Goal: Task Accomplishment & Management: Manage account settings

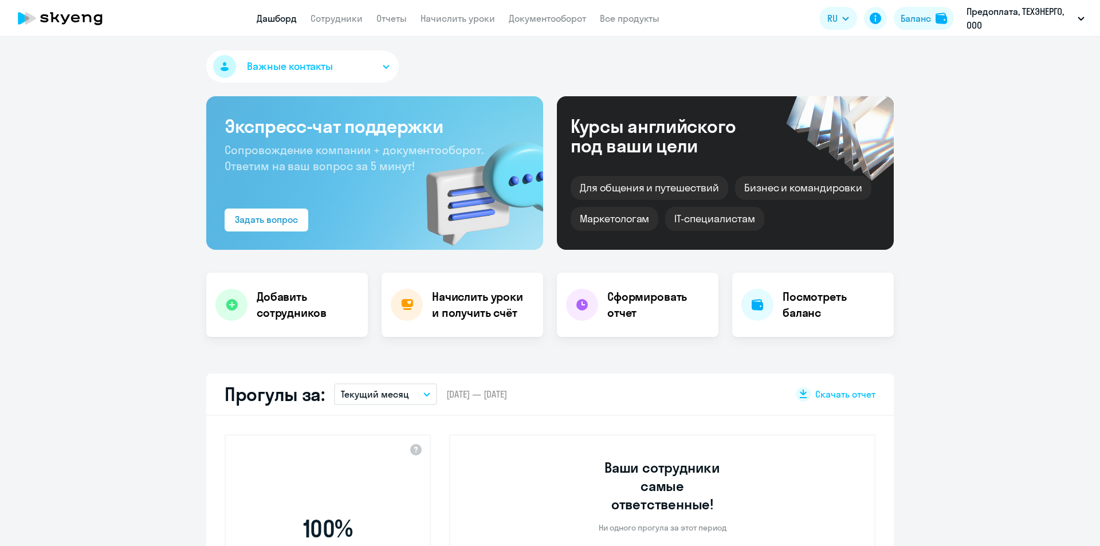
select select "30"
click at [1055, 516] on circle at bounding box center [1071, 517] width 32 height 32
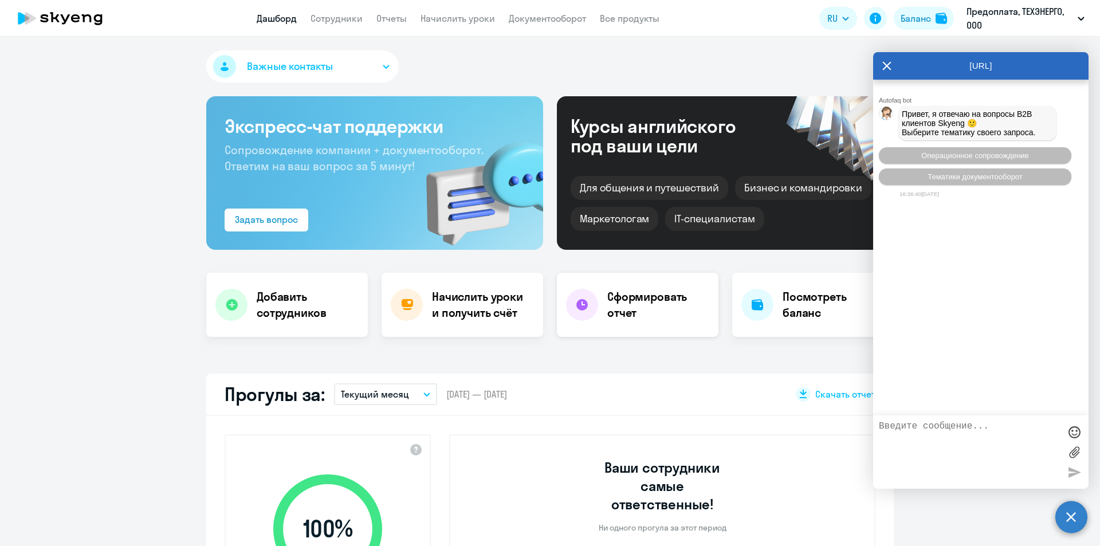
click at [632, 300] on h4 "Сформировать отчет" at bounding box center [658, 305] width 102 height 32
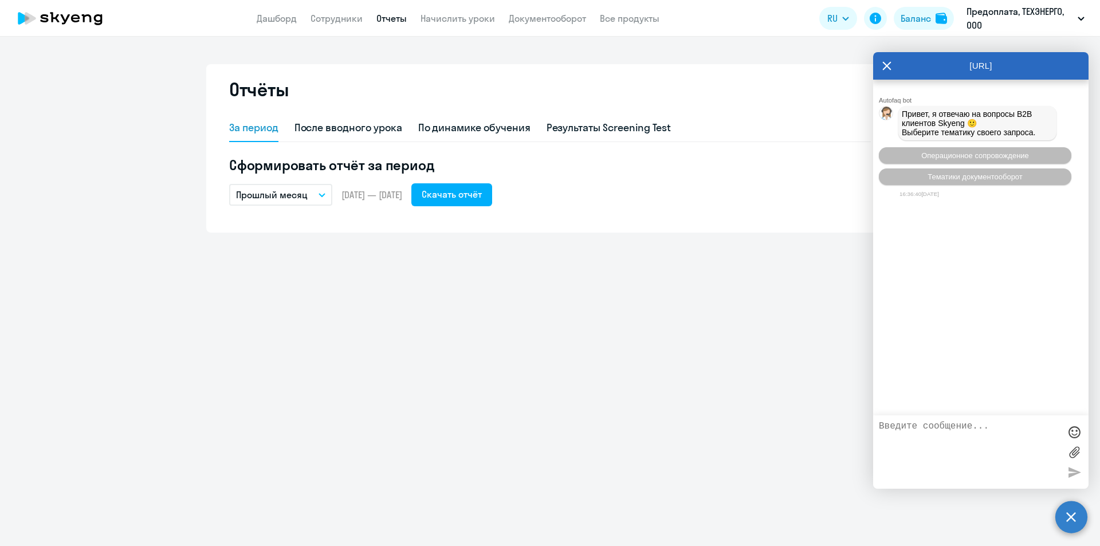
click at [887, 65] on icon at bounding box center [887, 65] width 9 height 9
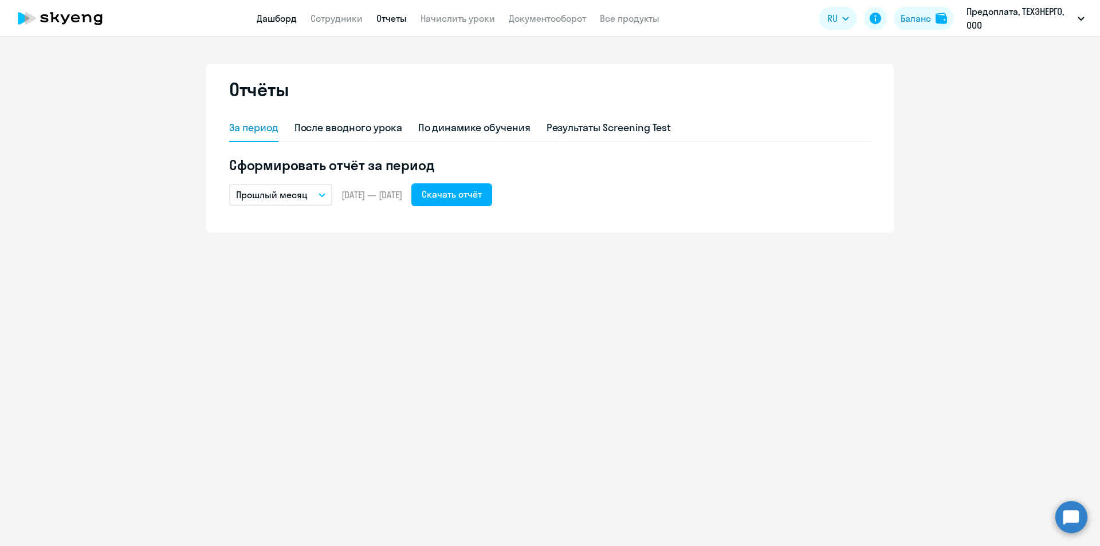
click at [273, 18] on link "Дашборд" at bounding box center [277, 18] width 40 height 11
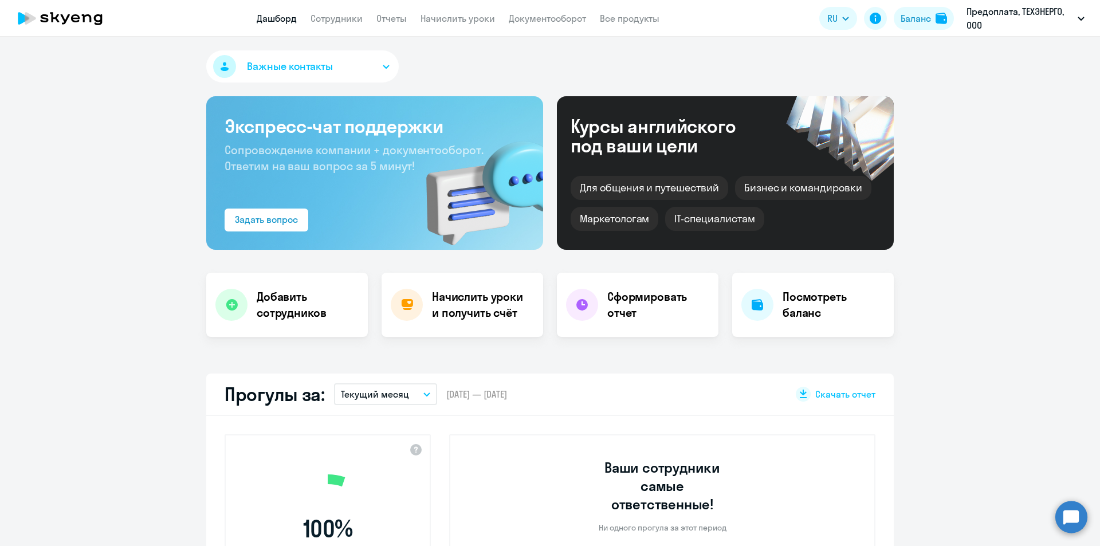
select select "30"
click at [533, 21] on link "Документооборот" at bounding box center [547, 18] width 77 height 11
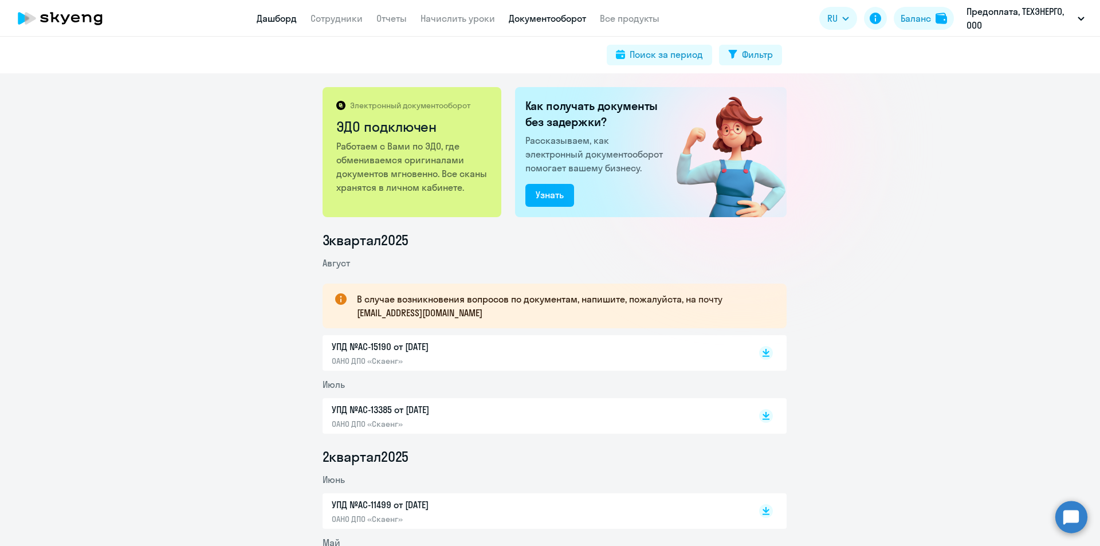
click at [281, 22] on link "Дашборд" at bounding box center [277, 18] width 40 height 11
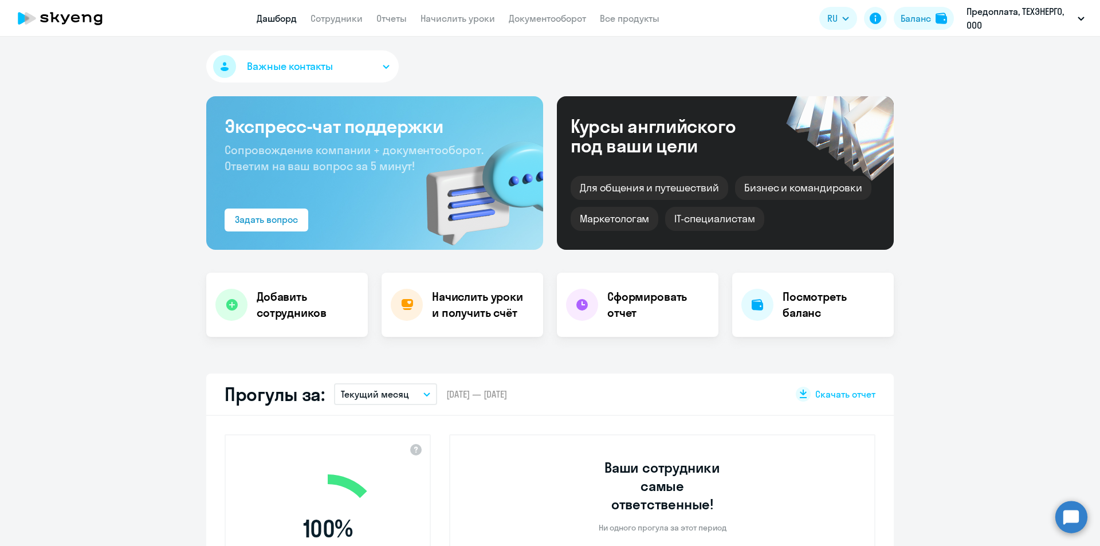
select select "30"
click at [348, 19] on link "Сотрудники" at bounding box center [337, 18] width 52 height 11
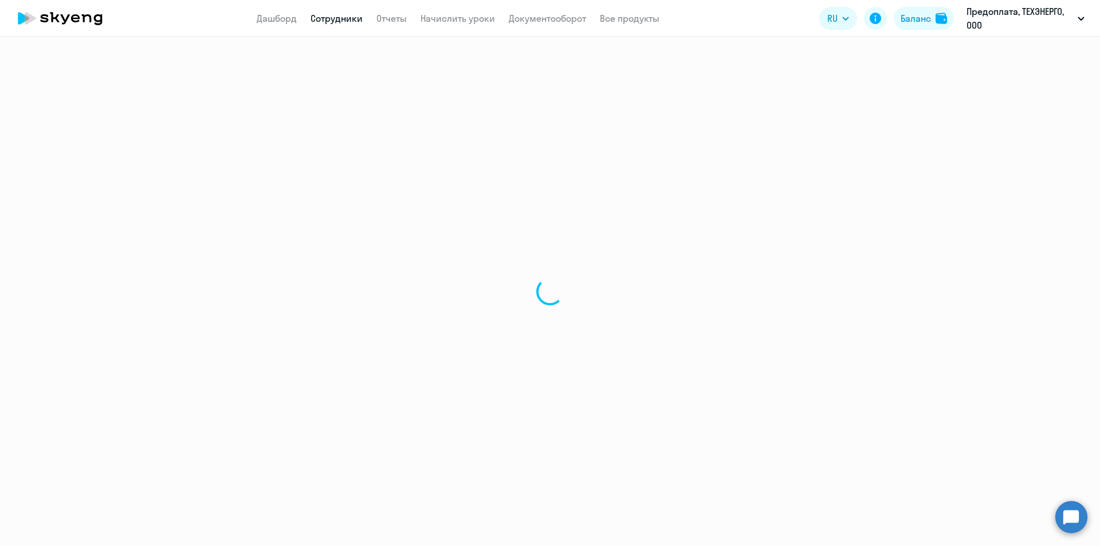
select select "30"
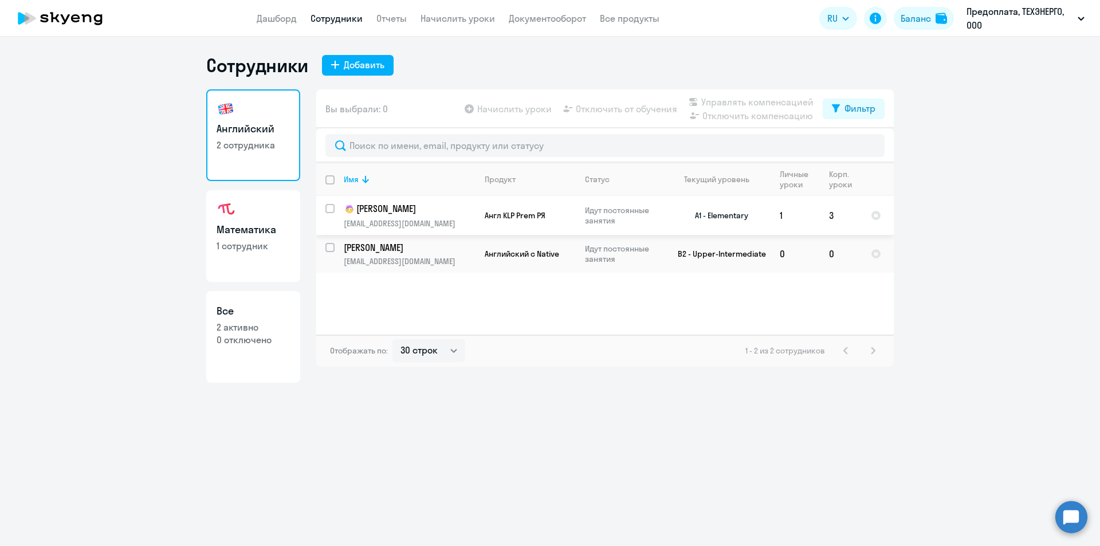
click at [394, 213] on p "[PERSON_NAME]" at bounding box center [408, 209] width 129 height 14
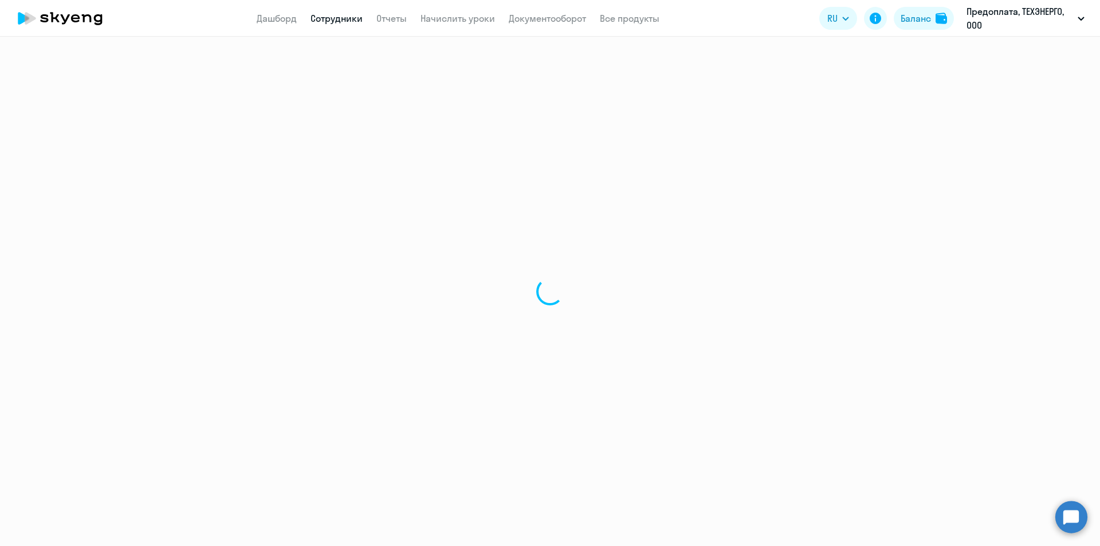
select select "english"
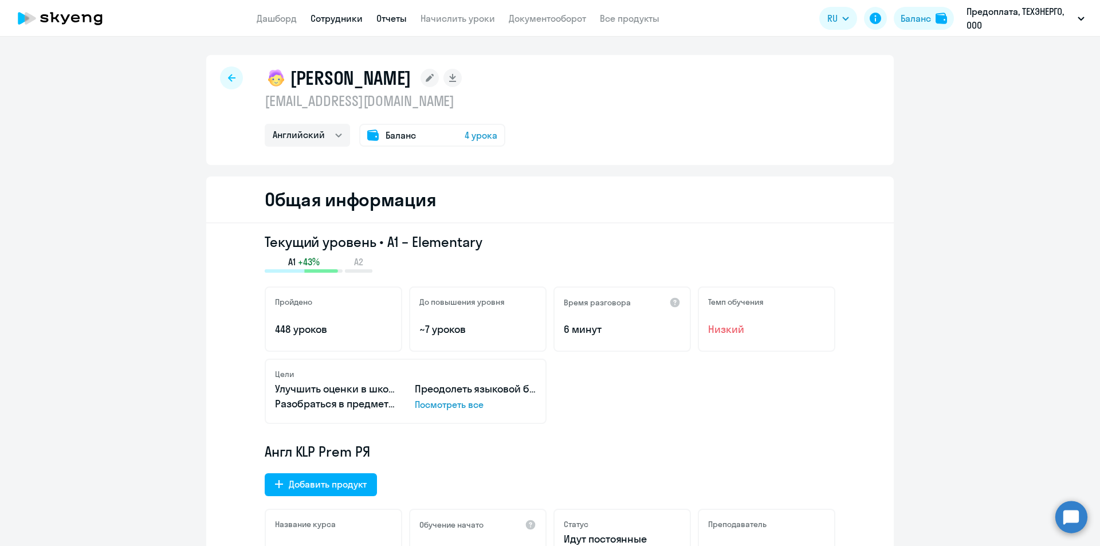
click at [401, 17] on link "Отчеты" at bounding box center [391, 18] width 30 height 11
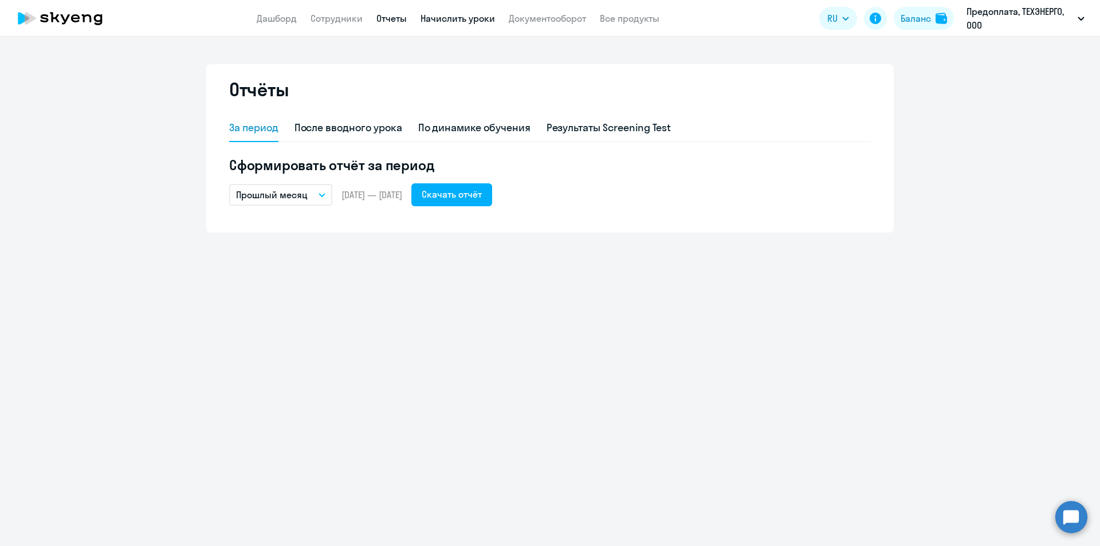
click at [453, 22] on link "Начислить уроки" at bounding box center [458, 18] width 74 height 11
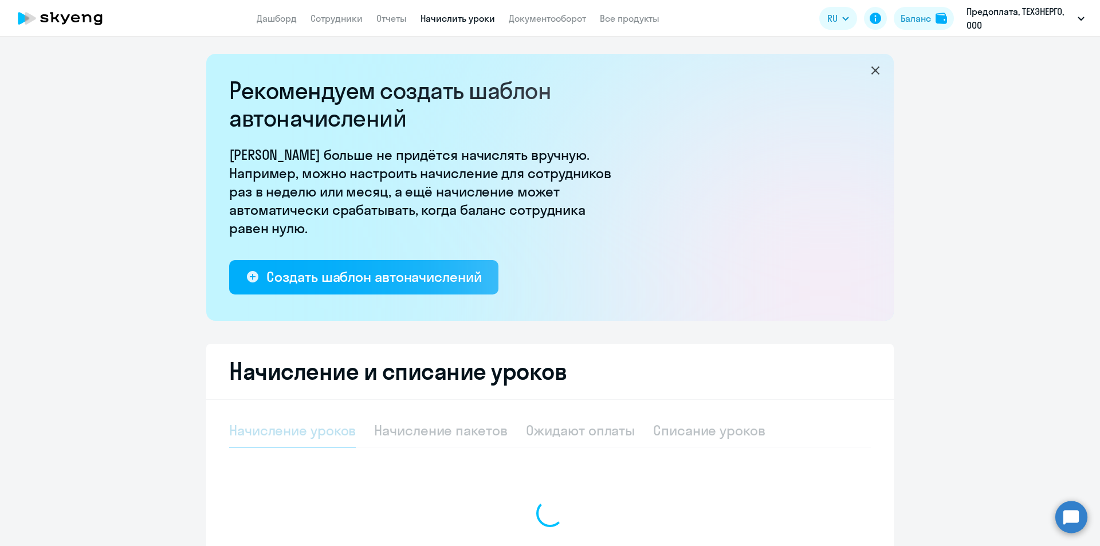
select select "10"
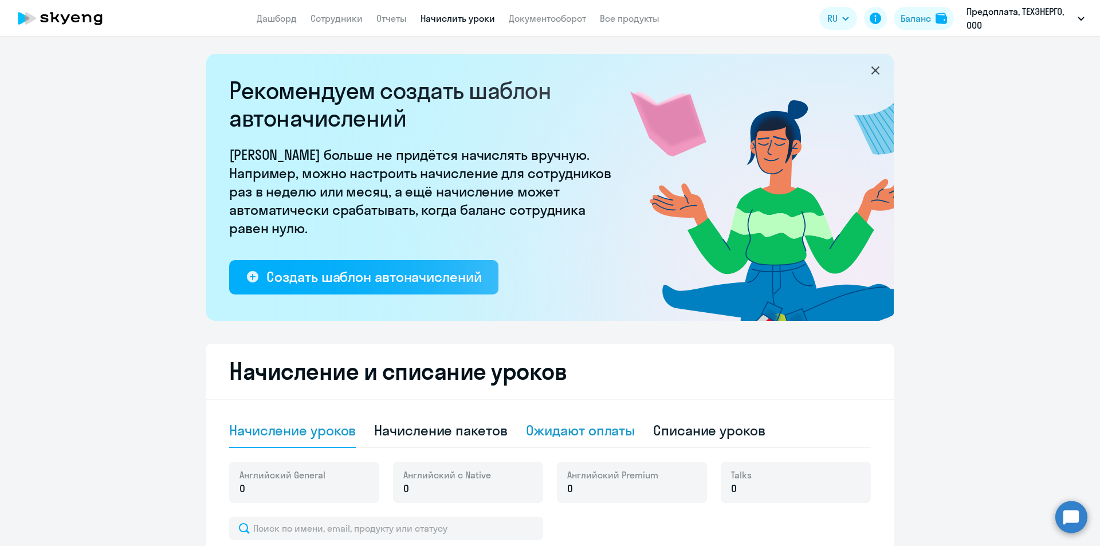
click at [572, 429] on div "Ожидают оплаты" at bounding box center [580, 430] width 109 height 18
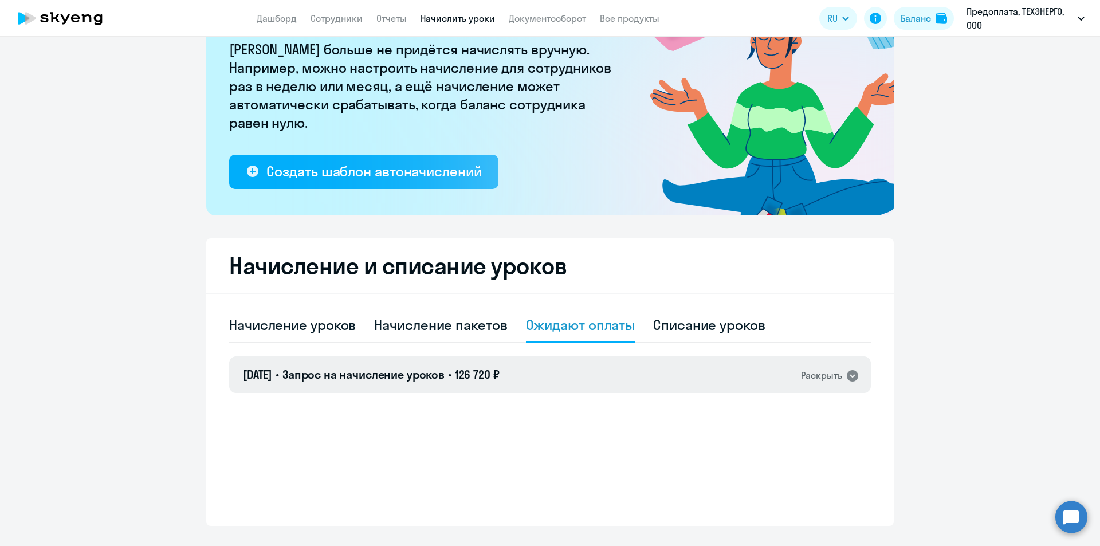
scroll to position [131, 0]
